Goal: Find specific page/section: Find specific page/section

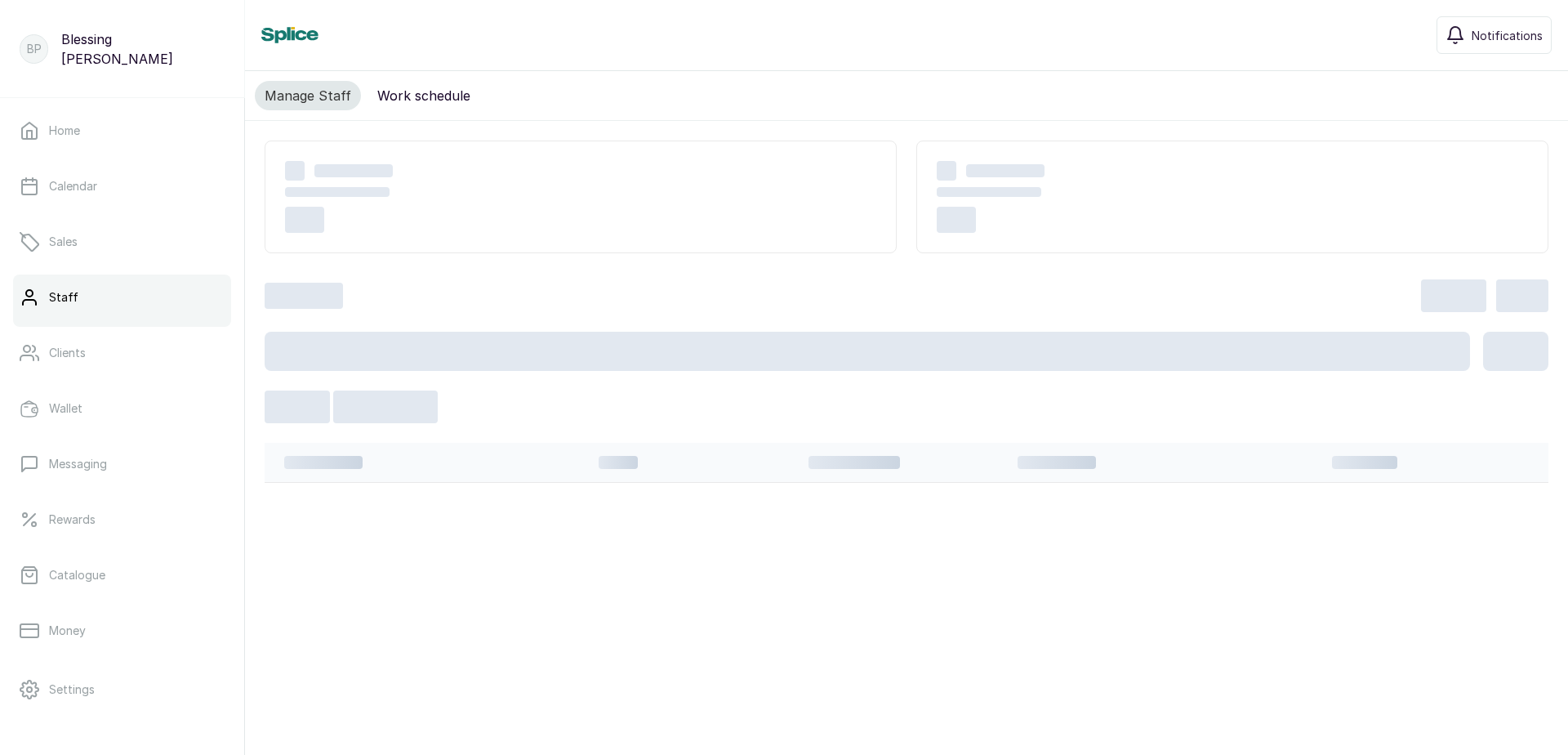
click at [397, 90] on button "Work schedule" at bounding box center [424, 95] width 113 height 29
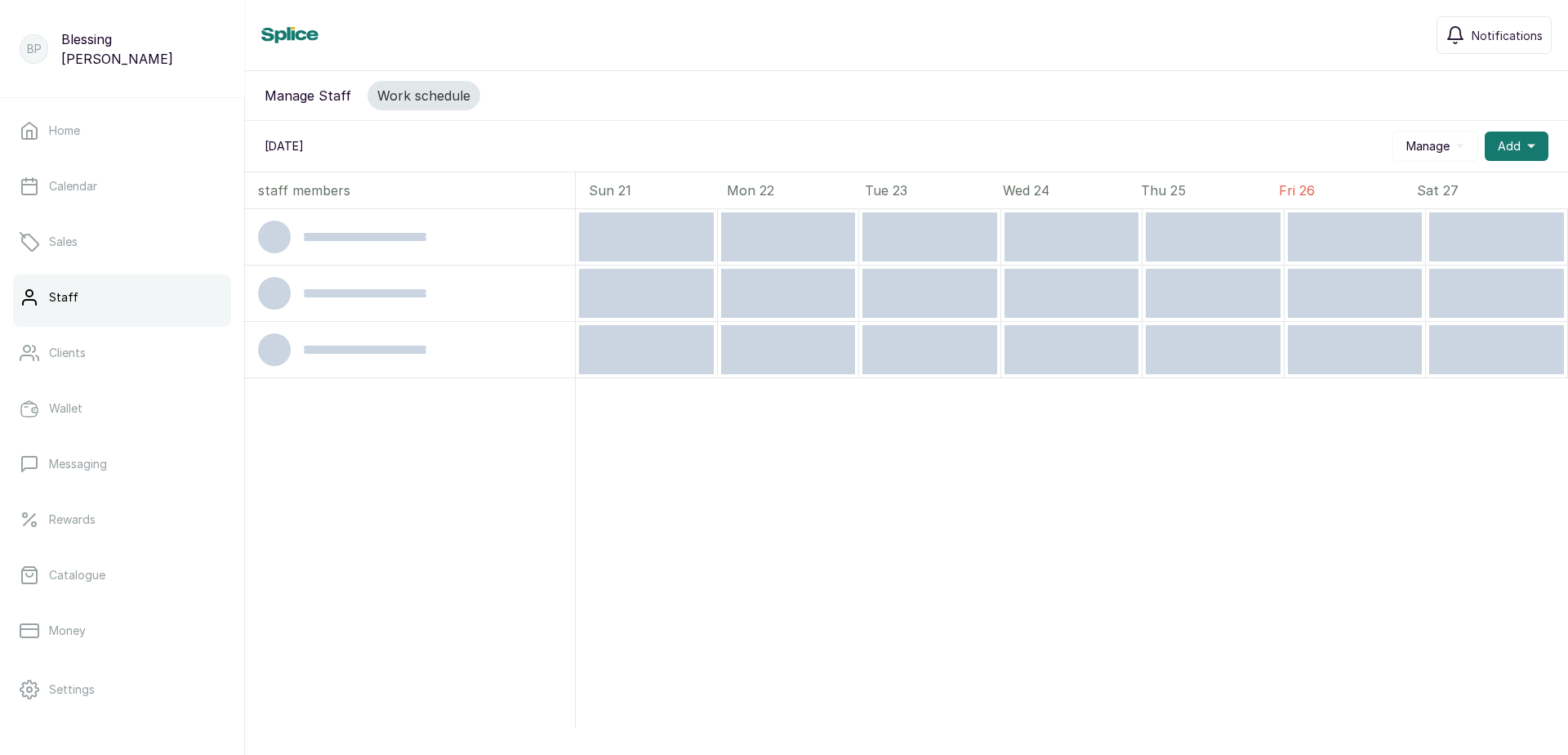
click at [328, 91] on button "Manage Staff" at bounding box center [308, 95] width 106 height 29
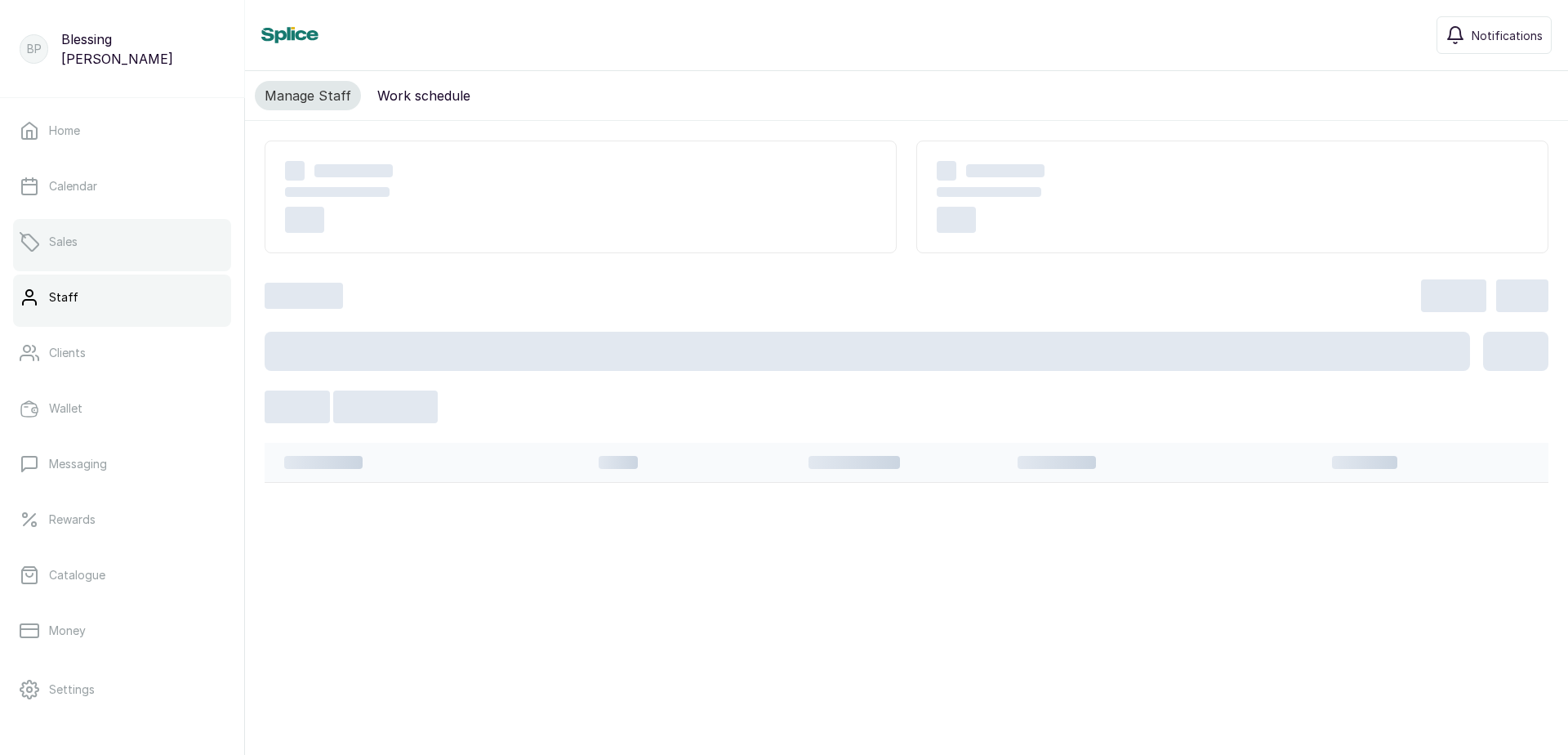
click at [65, 238] on p "Sales" at bounding box center [63, 241] width 29 height 16
